Goal: Task Accomplishment & Management: Manage account settings

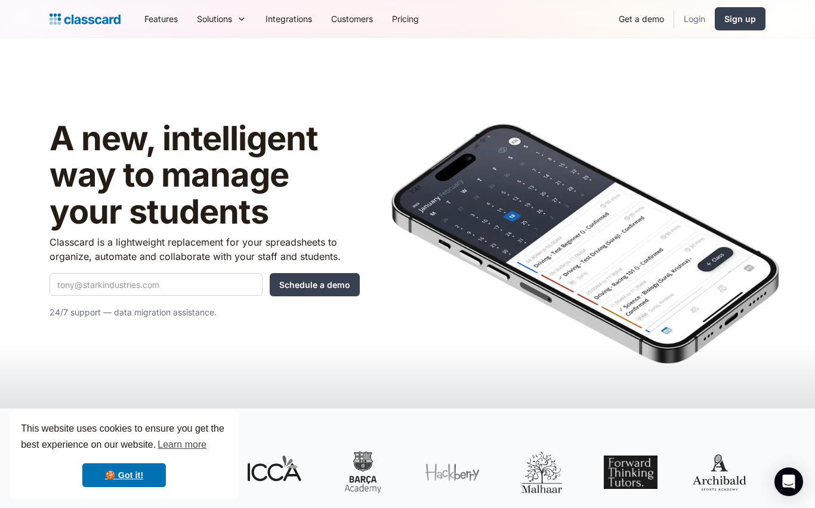
click at [695, 10] on link "Login" at bounding box center [694, 18] width 41 height 27
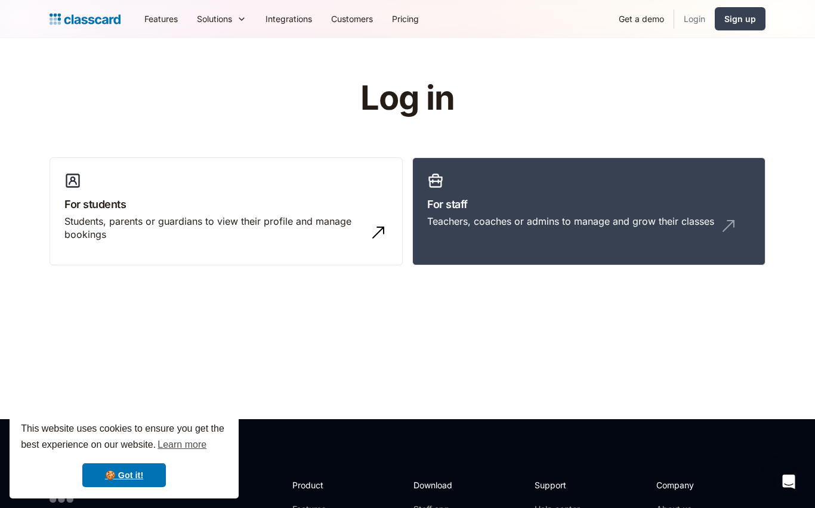
click at [708, 24] on link "Login" at bounding box center [694, 18] width 41 height 27
click at [468, 205] on h3 "For staff" at bounding box center [588, 204] width 323 height 16
